Goal: Task Accomplishment & Management: Use online tool/utility

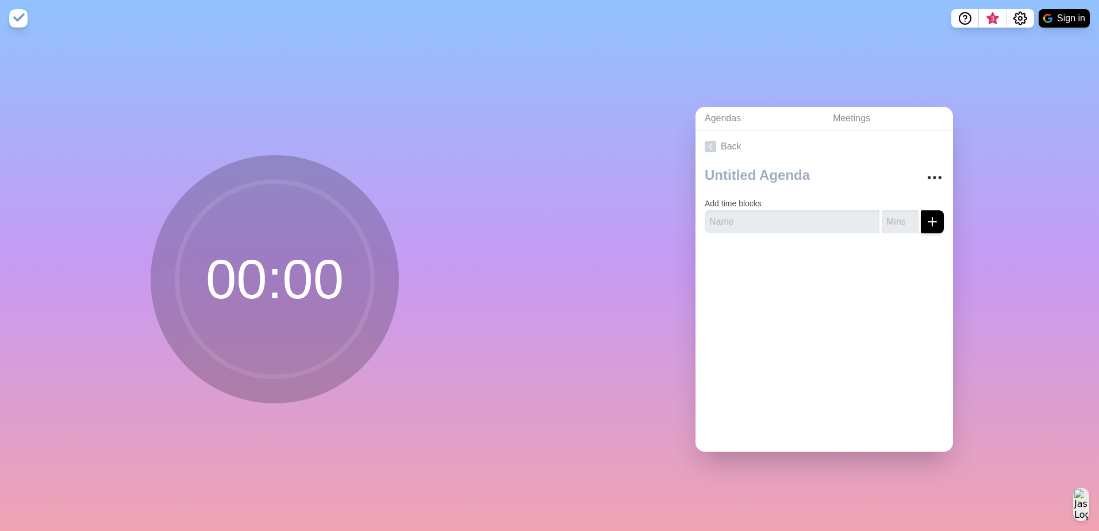
click at [177, 281] on circle at bounding box center [274, 279] width 195 height 195
click at [1058, 13] on button "Sign in" at bounding box center [1064, 18] width 51 height 18
click at [283, 254] on circle at bounding box center [274, 279] width 195 height 195
click at [255, 314] on circle at bounding box center [274, 279] width 195 height 195
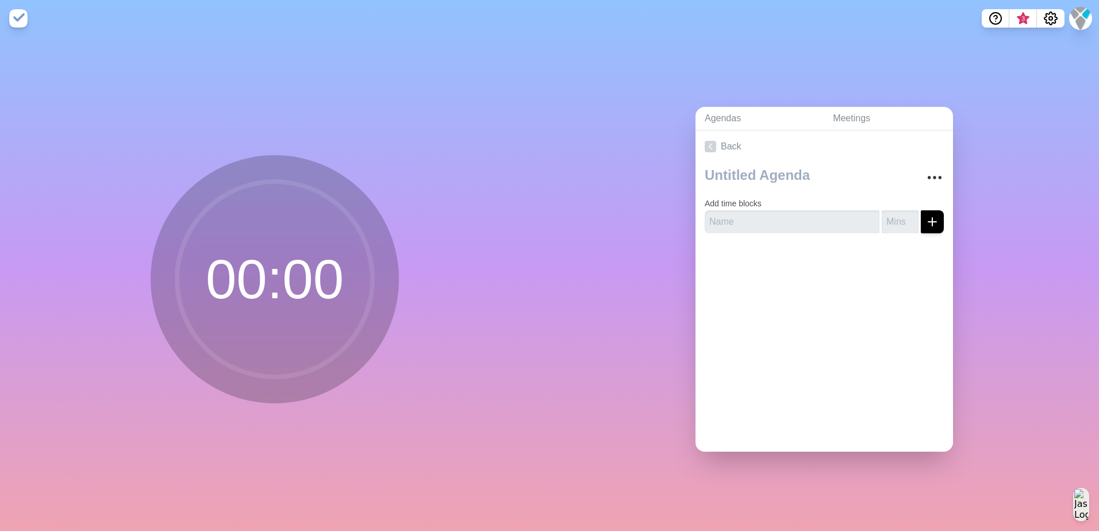
click at [17, 17] on img at bounding box center [18, 18] width 18 height 18
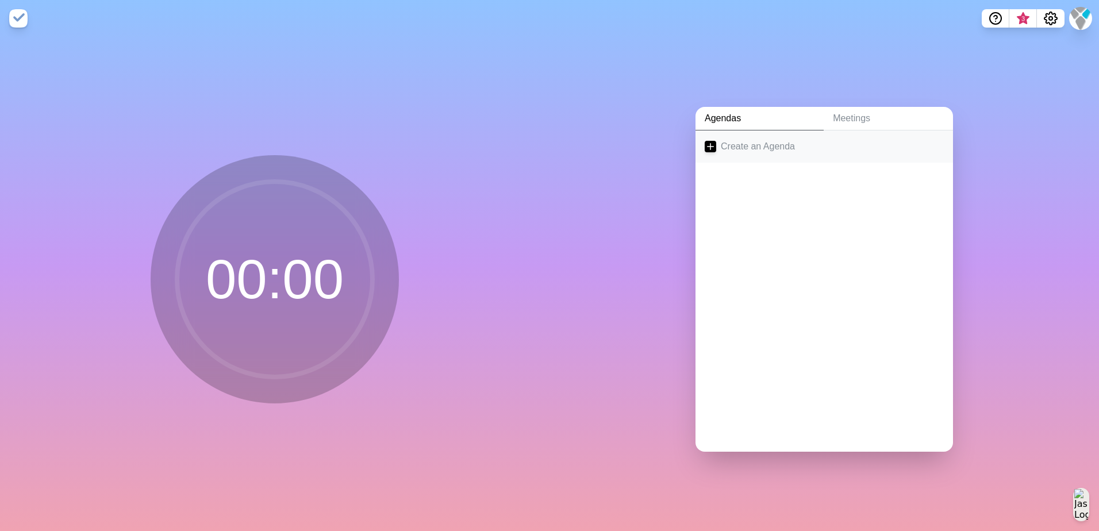
click at [759, 140] on link "Create an Agenda" at bounding box center [824, 146] width 258 height 32
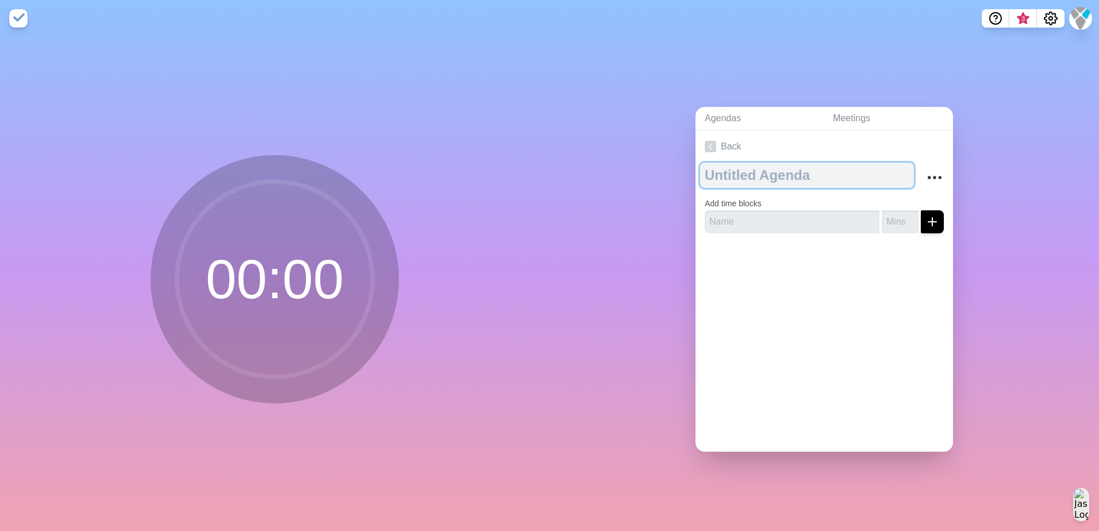
click at [732, 170] on textarea at bounding box center [807, 175] width 214 height 25
type textarea "E"
type textarea "SEO Blogs"
click at [925, 251] on div at bounding box center [824, 266] width 258 height 46
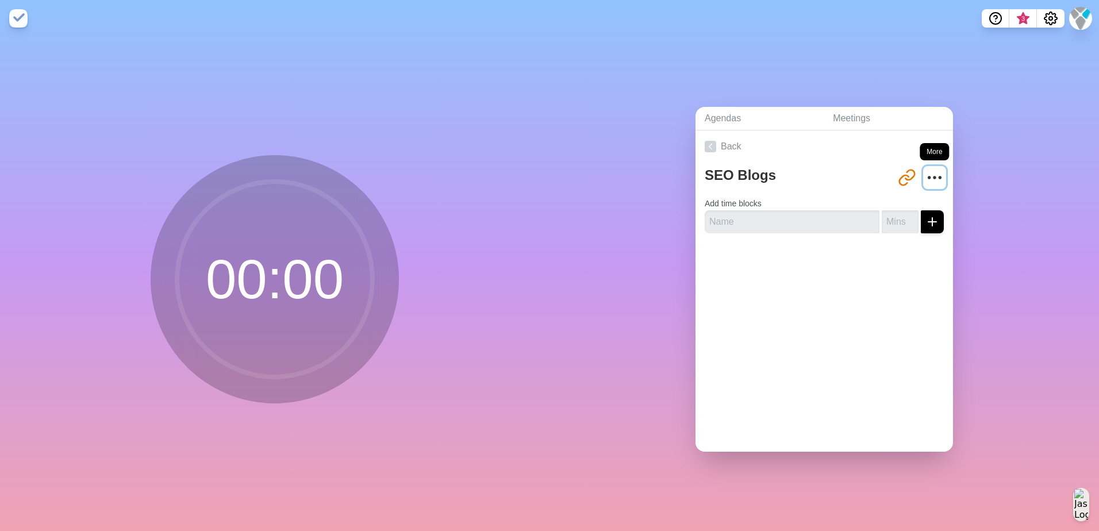
click at [925, 168] on icon "More" at bounding box center [934, 177] width 18 height 18
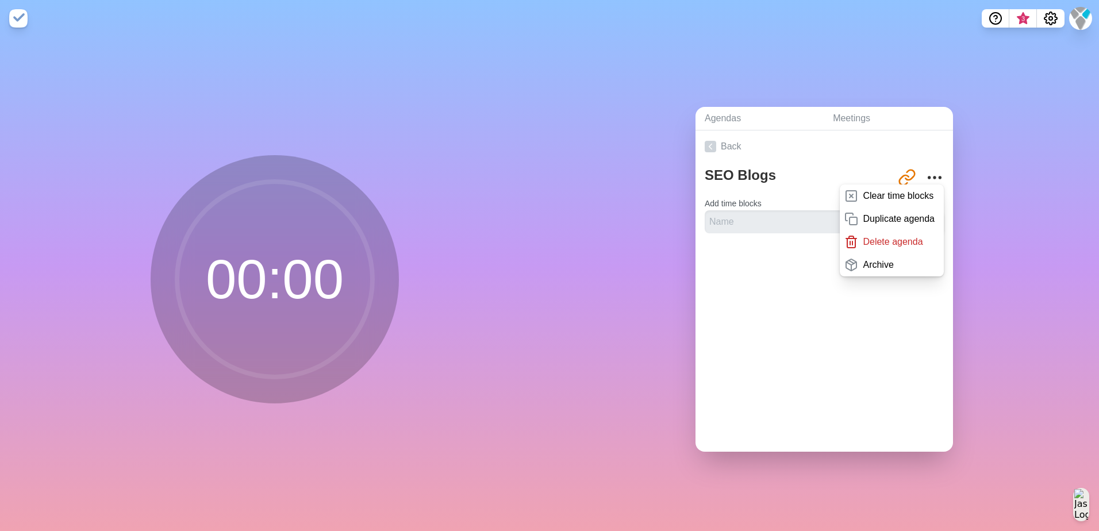
click at [807, 316] on div "Back SEO Blogs [URL][DOMAIN_NAME] Clear time blocks Duplicate agenda Delete age…" at bounding box center [824, 290] width 258 height 321
click at [771, 225] on input "text" at bounding box center [792, 221] width 175 height 23
click at [816, 317] on div "Back SEO Blogs [URL][DOMAIN_NAME] Clear time blocks Duplicate agenda Delete age…" at bounding box center [824, 290] width 258 height 321
click at [1021, 180] on div "Agendas Meetings Back SEO Blogs [URL][DOMAIN_NAME] Clear time blocks Duplicate …" at bounding box center [825, 284] width 550 height 494
click at [923, 92] on div "Agendas Meetings Back SEO Blogs [URL][DOMAIN_NAME] Clear time blocks Duplicate …" at bounding box center [825, 284] width 550 height 494
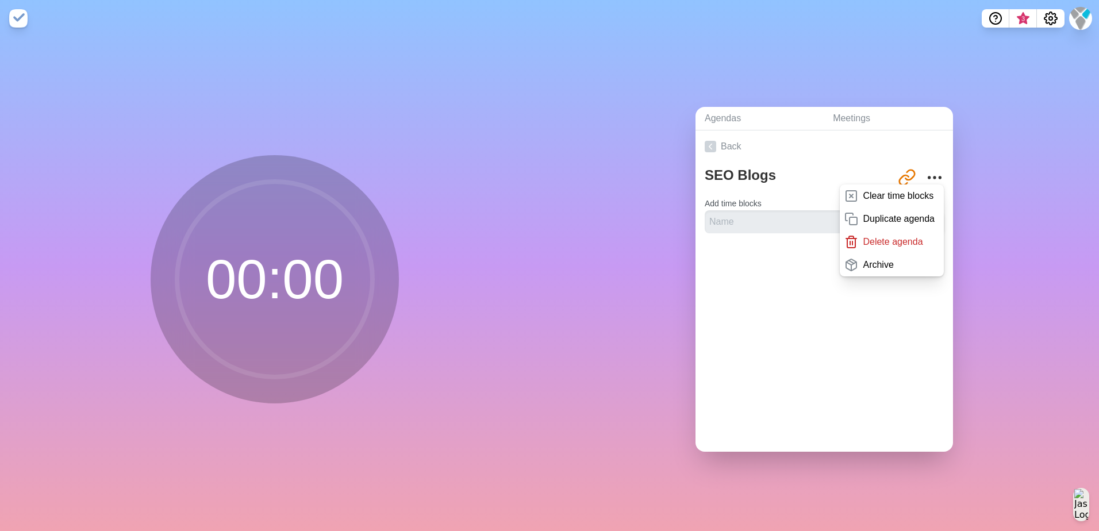
click at [996, 259] on div "Agendas Meetings Back SEO Blogs [URL][DOMAIN_NAME] Clear time blocks Duplicate …" at bounding box center [825, 284] width 550 height 494
click at [790, 289] on div "Back SEO Blogs [URL][DOMAIN_NAME] Clear time blocks Duplicate agenda Delete age…" at bounding box center [824, 290] width 258 height 321
click at [732, 214] on input "text" at bounding box center [792, 221] width 175 height 23
click at [737, 144] on link "Back" at bounding box center [824, 146] width 258 height 32
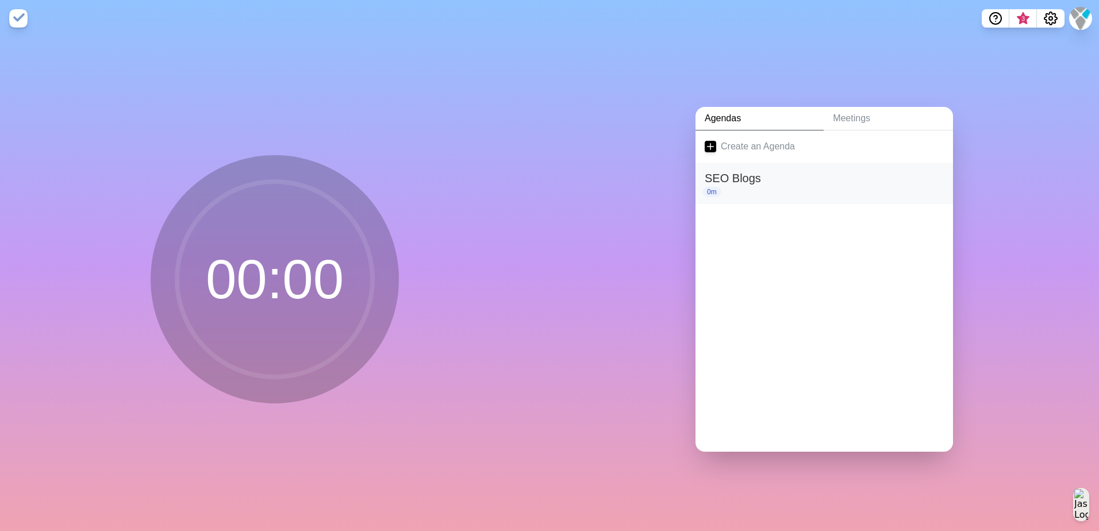
click at [771, 176] on h2 "SEO Blogs" at bounding box center [824, 178] width 239 height 17
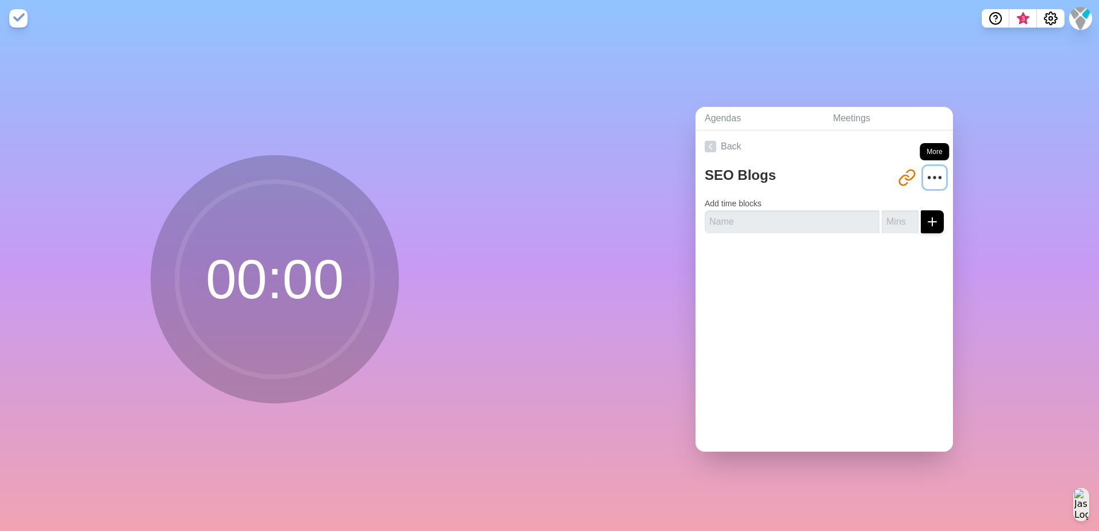
click at [925, 176] on icon "More" at bounding box center [934, 177] width 18 height 18
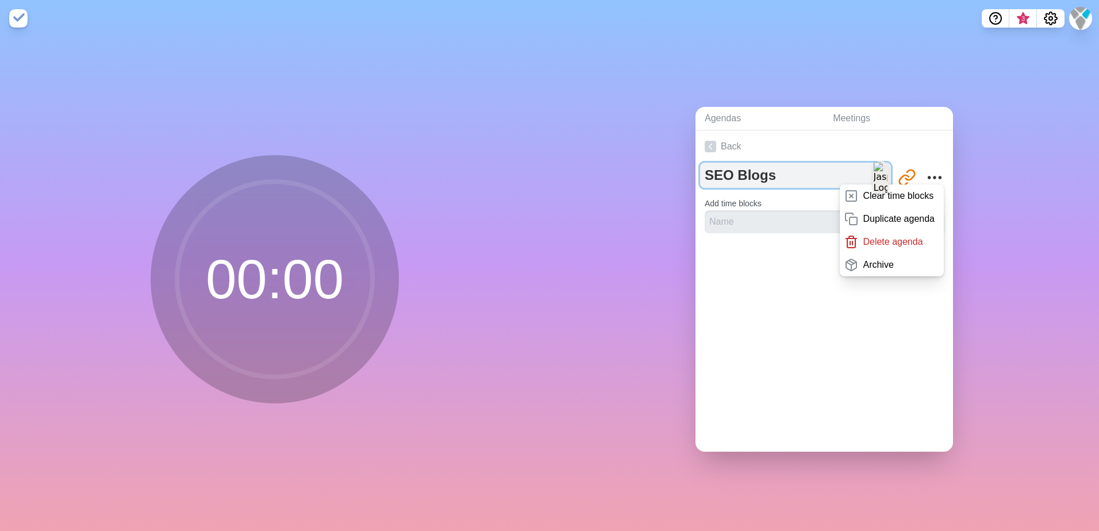
click at [751, 171] on textarea "SEO Blogs" at bounding box center [795, 175] width 191 height 25
click at [696, 146] on link "Back" at bounding box center [824, 146] width 258 height 32
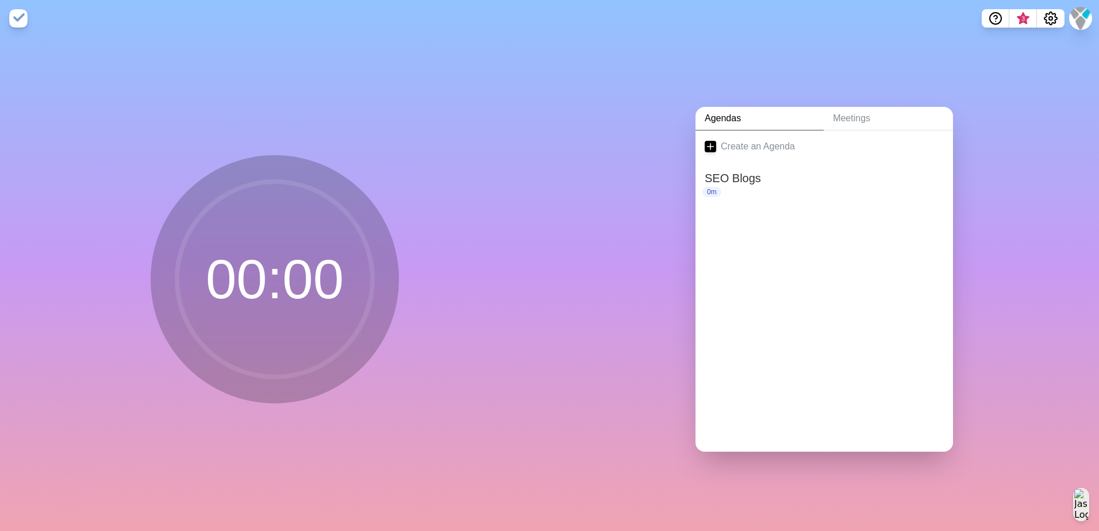
click at [234, 233] on circle at bounding box center [274, 279] width 195 height 195
click at [13, 14] on img at bounding box center [18, 18] width 18 height 18
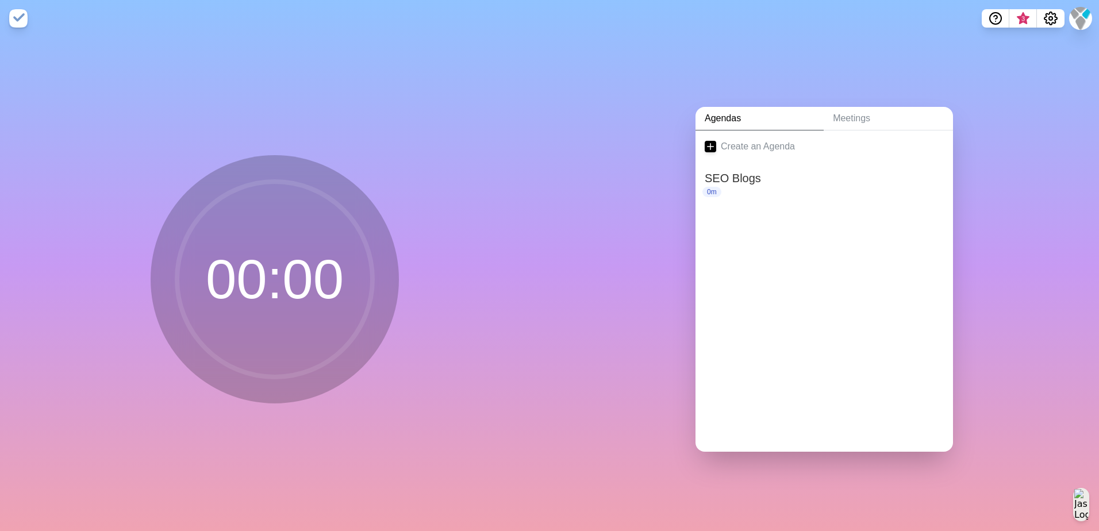
click at [13, 14] on img at bounding box center [18, 18] width 18 height 18
click at [1050, 9] on button "Settings" at bounding box center [1051, 18] width 28 height 18
click at [1018, 19] on span "3" at bounding box center [1023, 22] width 18 height 24
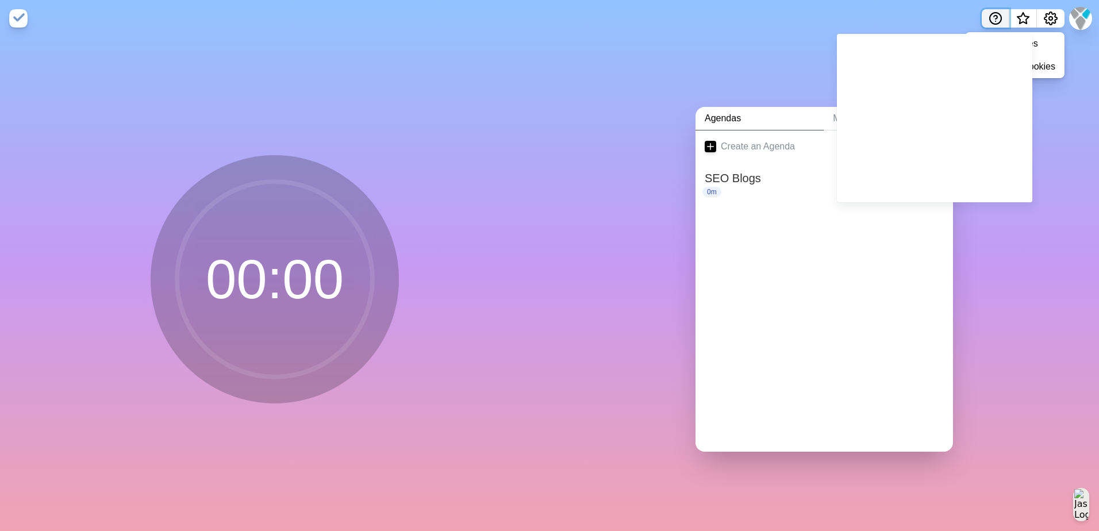
click at [1003, 19] on button "Help" at bounding box center [996, 18] width 28 height 18
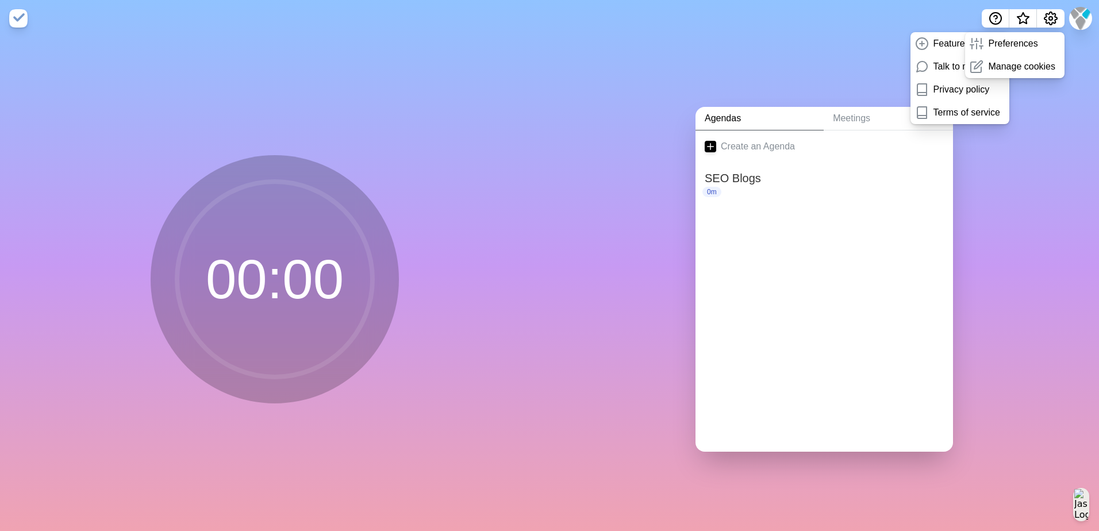
click at [997, 150] on div "Agendas Meetings Create an Agenda SEO Blogs 0m" at bounding box center [825, 284] width 550 height 494
click at [751, 178] on h2 "SEO Blogs" at bounding box center [824, 178] width 239 height 17
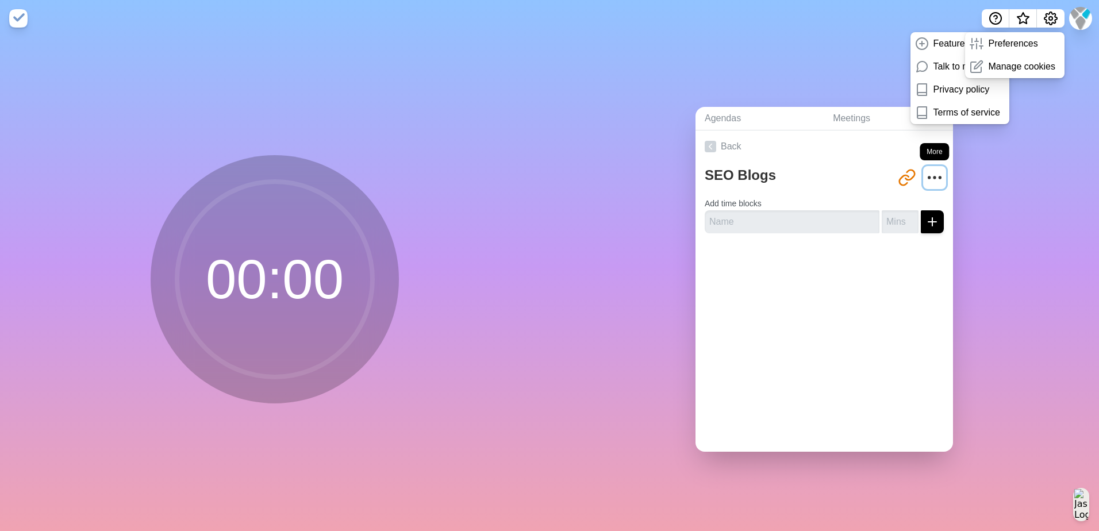
click at [925, 174] on icon "More" at bounding box center [934, 177] width 18 height 18
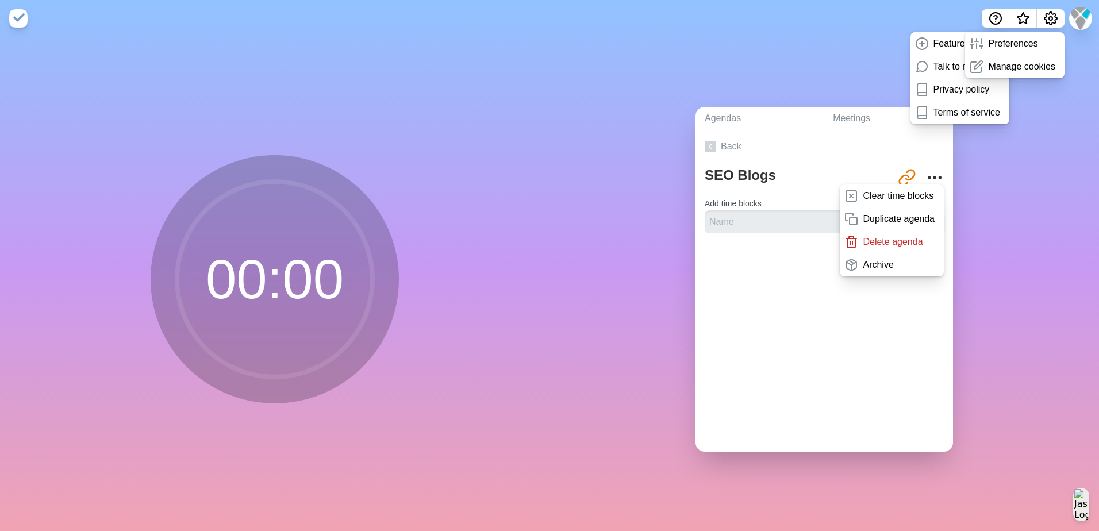
click at [969, 176] on div "Agendas Meetings Back SEO Blogs [URL][DOMAIN_NAME] Clear time blocks Duplicate …" at bounding box center [825, 284] width 550 height 494
click at [866, 110] on link "Meetings" at bounding box center [888, 119] width 129 height 24
